Goal: Task Accomplishment & Management: Use online tool/utility

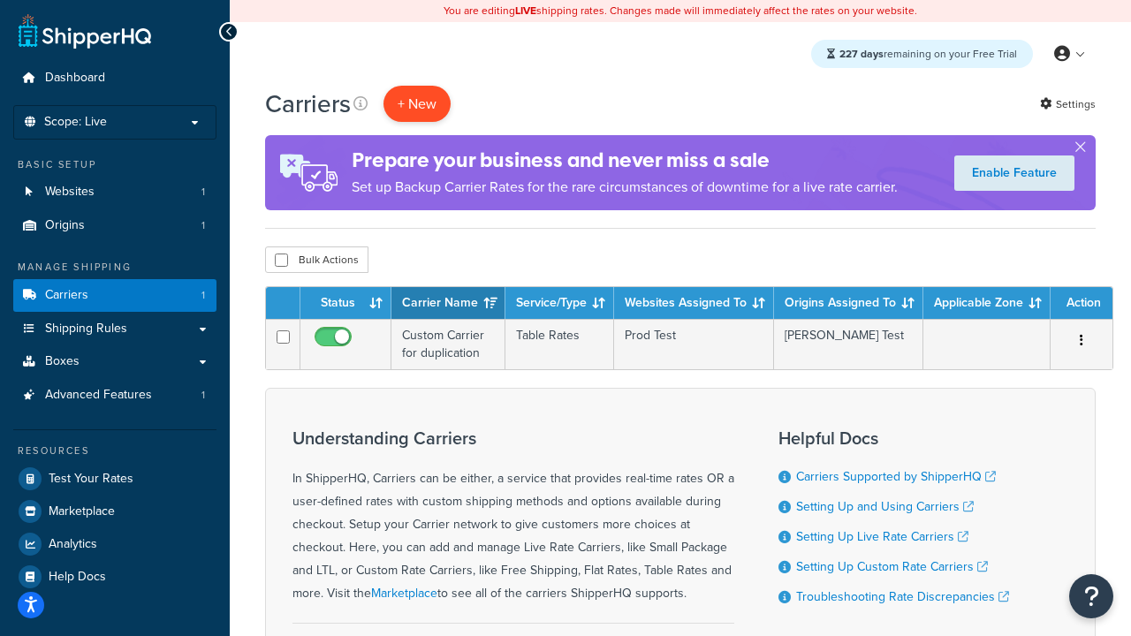
click at [417, 103] on button "+ New" at bounding box center [417, 104] width 67 height 36
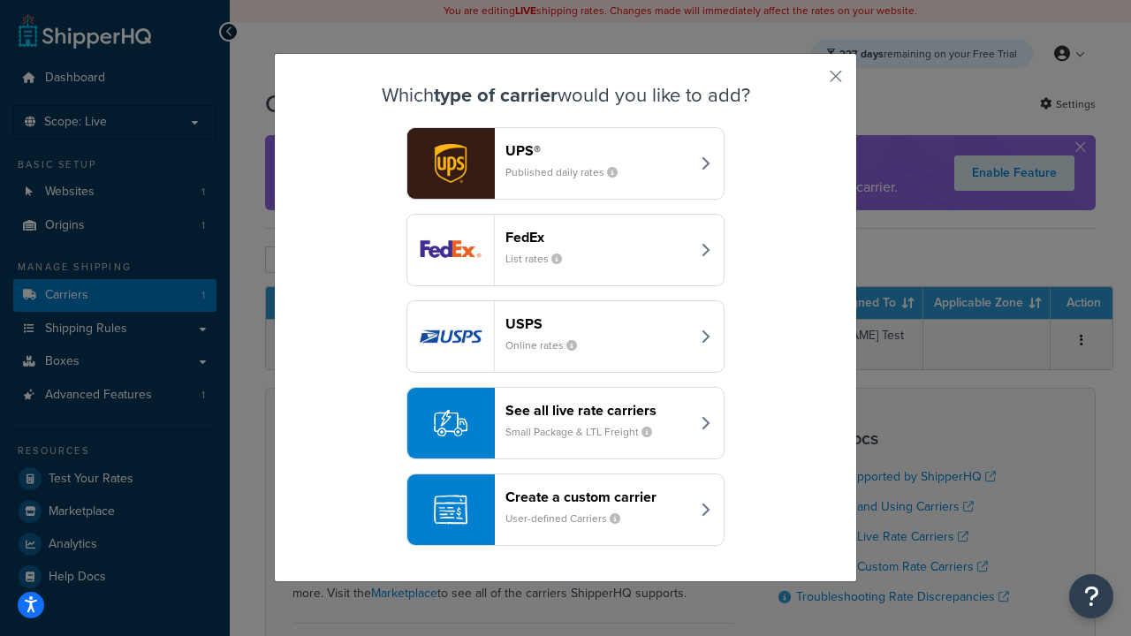
click at [598, 237] on header "FedEx" at bounding box center [598, 237] width 185 height 17
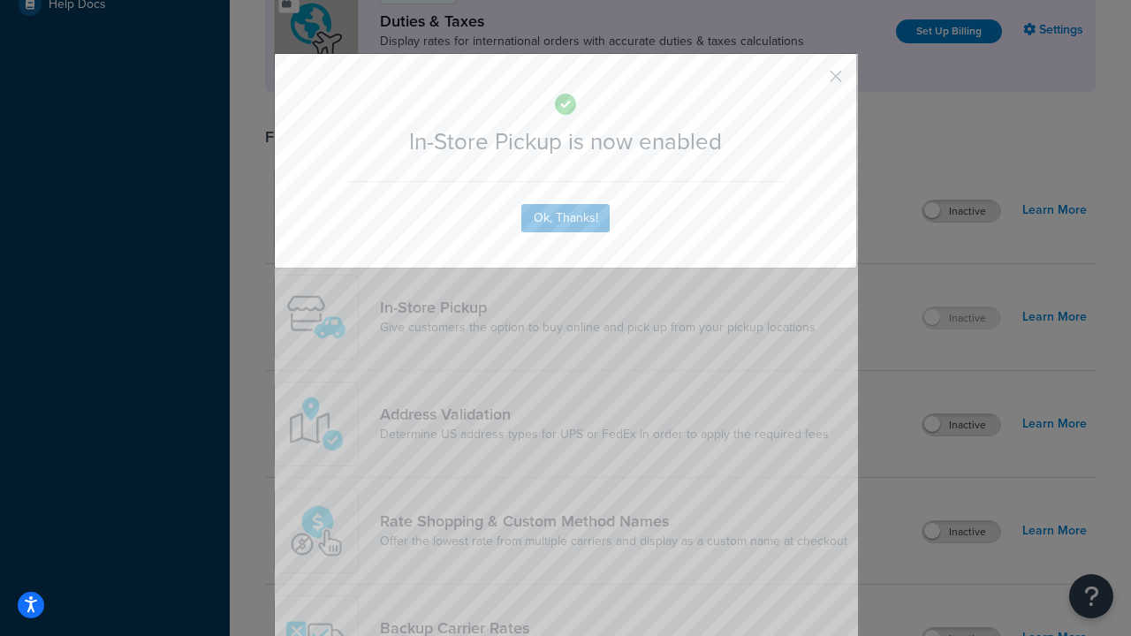
click at [810, 82] on button "button" at bounding box center [810, 82] width 4 height 4
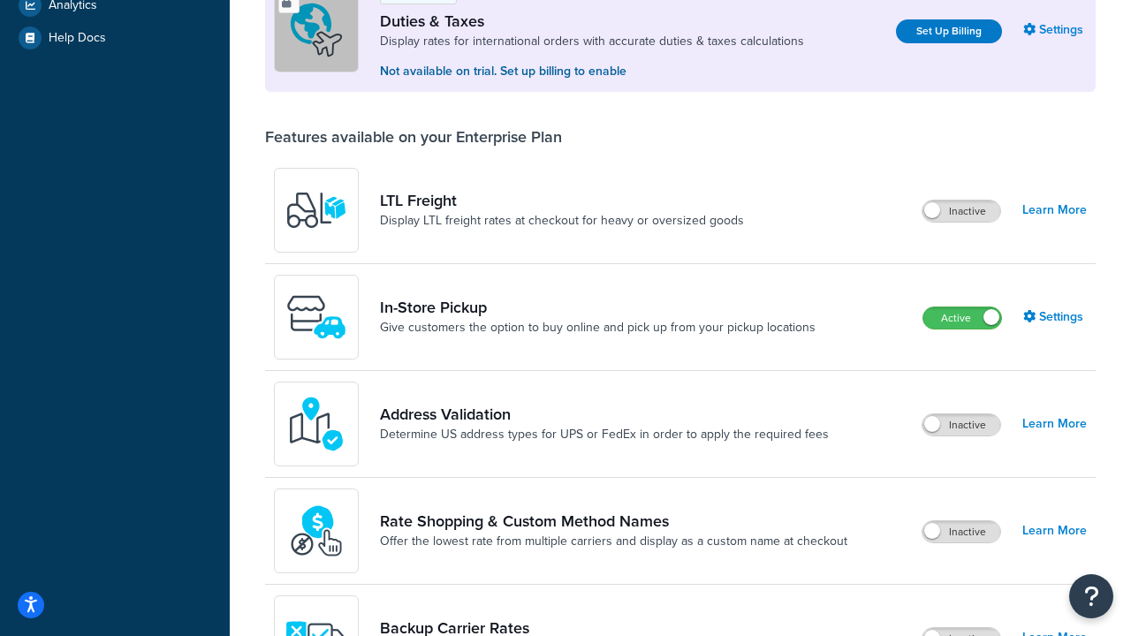
scroll to position [606, 0]
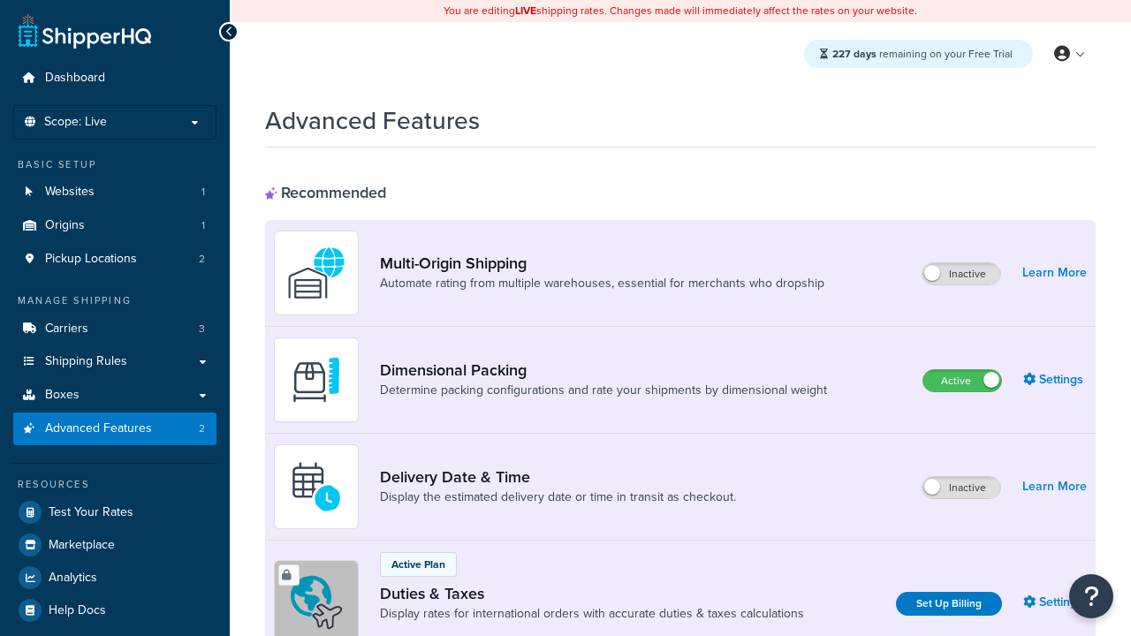
click at [963, 381] on label "Active" at bounding box center [963, 380] width 78 height 21
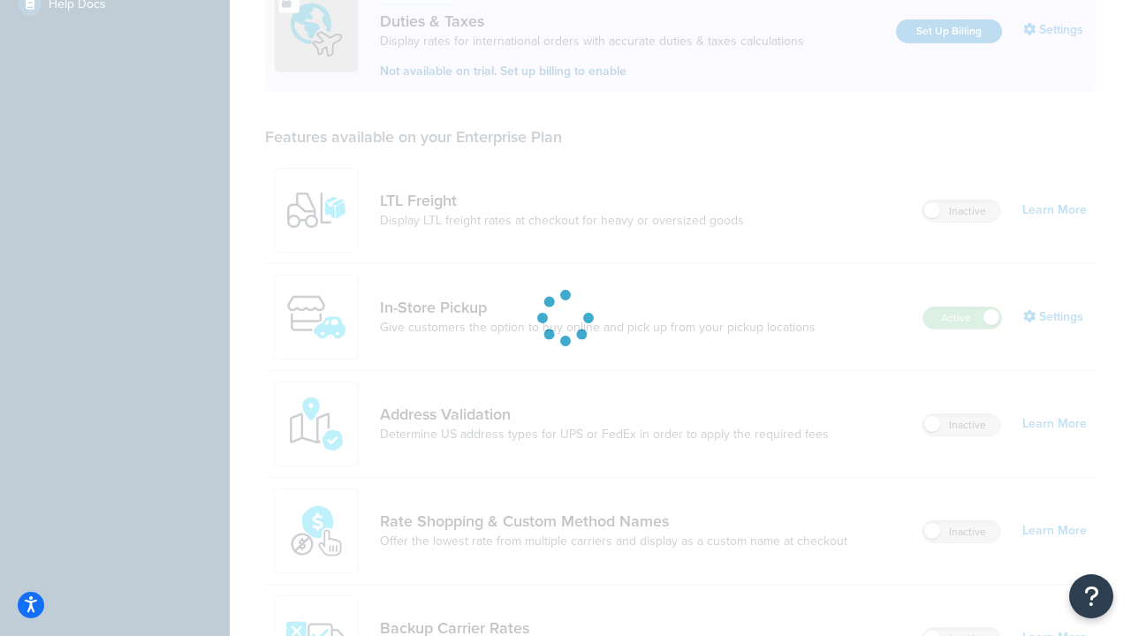
scroll to position [539, 0]
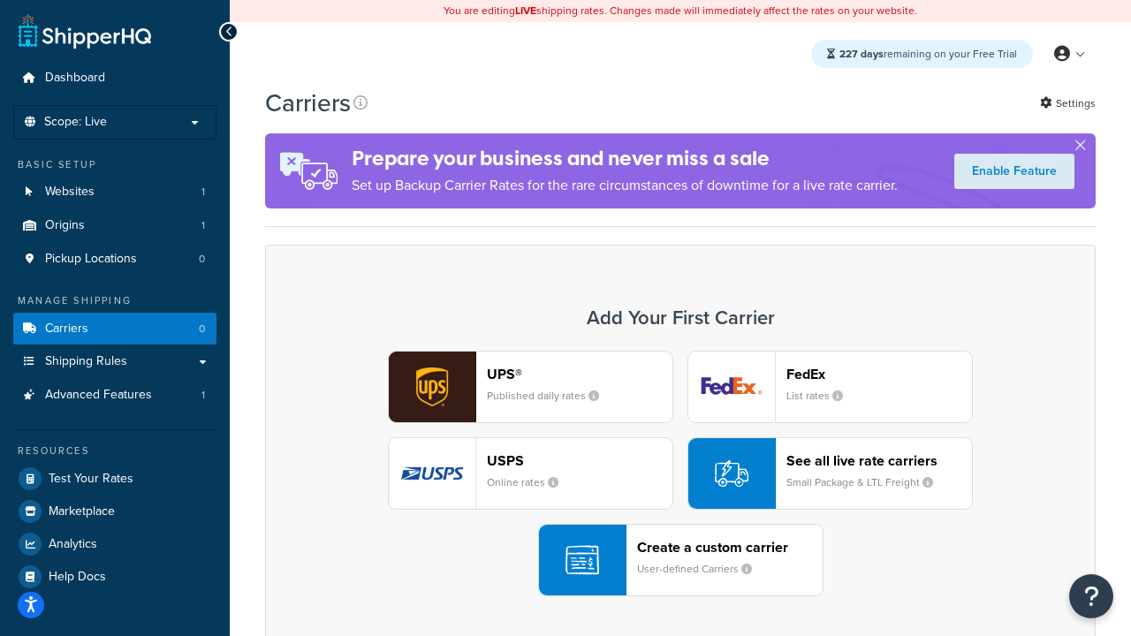
click at [681, 474] on div "UPS® Published daily rates FedEx List rates USPS Online rates See all live rate…" at bounding box center [681, 474] width 794 height 246
click at [681, 561] on small "User-defined Carriers" at bounding box center [701, 569] width 129 height 16
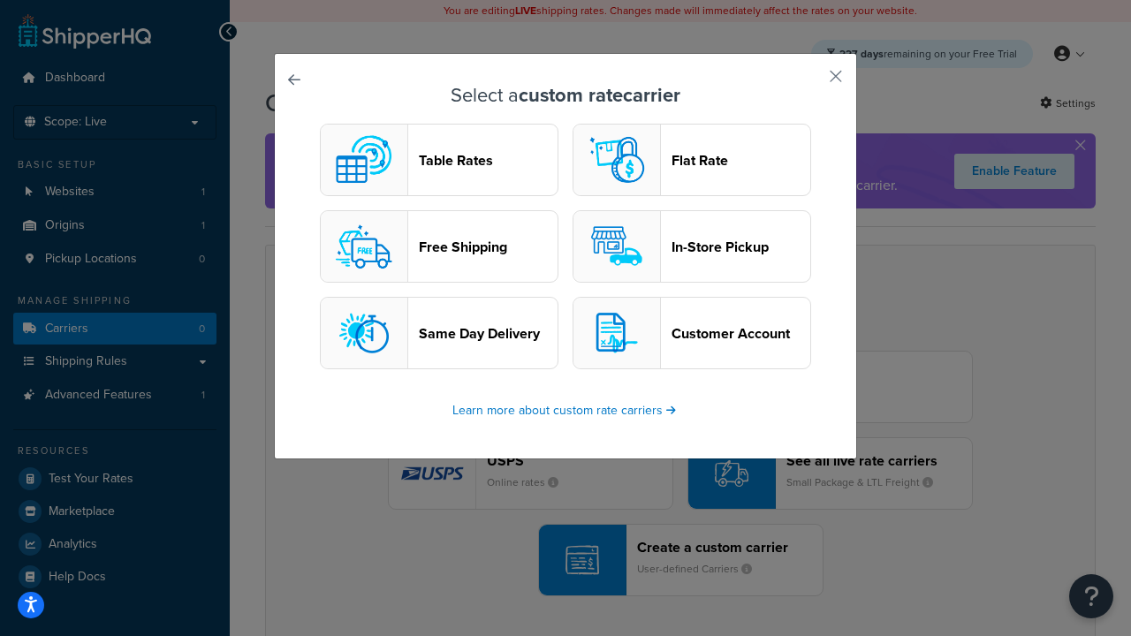
click at [439, 160] on header "Table Rates" at bounding box center [488, 160] width 139 height 17
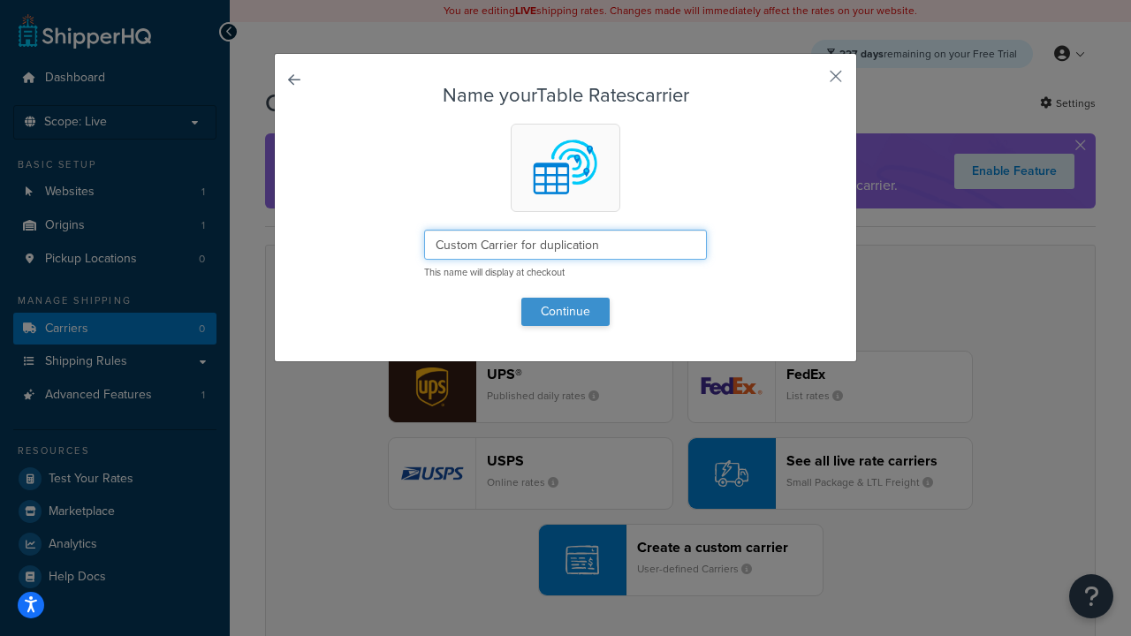
type input "Custom Carrier for duplication"
click at [566, 311] on button "Continue" at bounding box center [566, 312] width 88 height 28
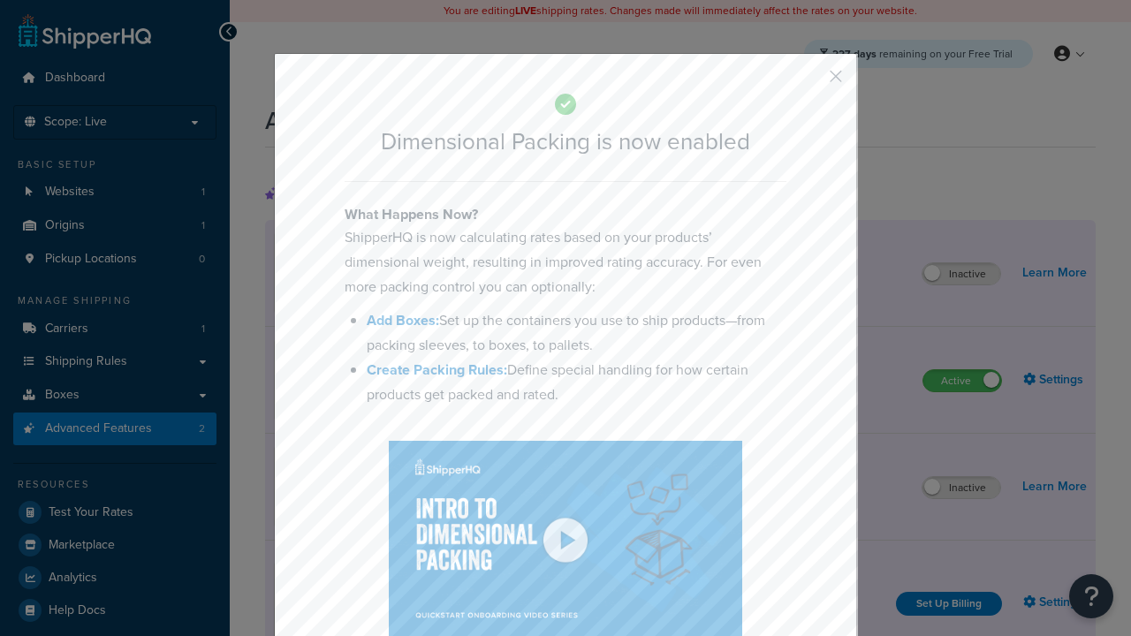
click at [810, 82] on button "button" at bounding box center [810, 82] width 4 height 4
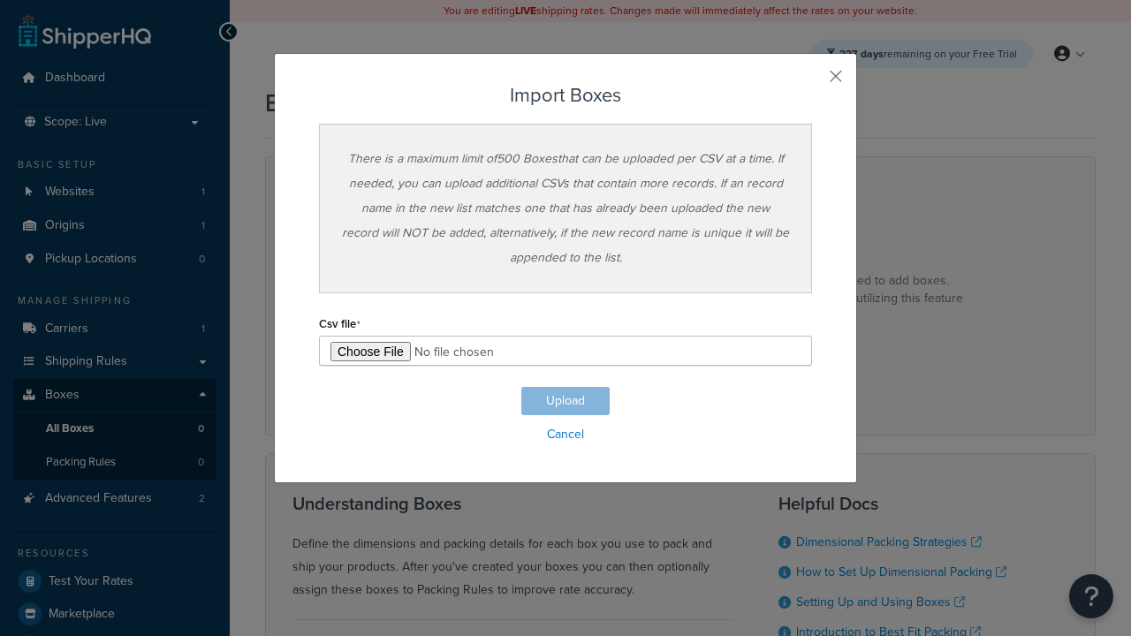
click at [566, 351] on input "file" at bounding box center [565, 351] width 493 height 30
